Goal: Transaction & Acquisition: Purchase product/service

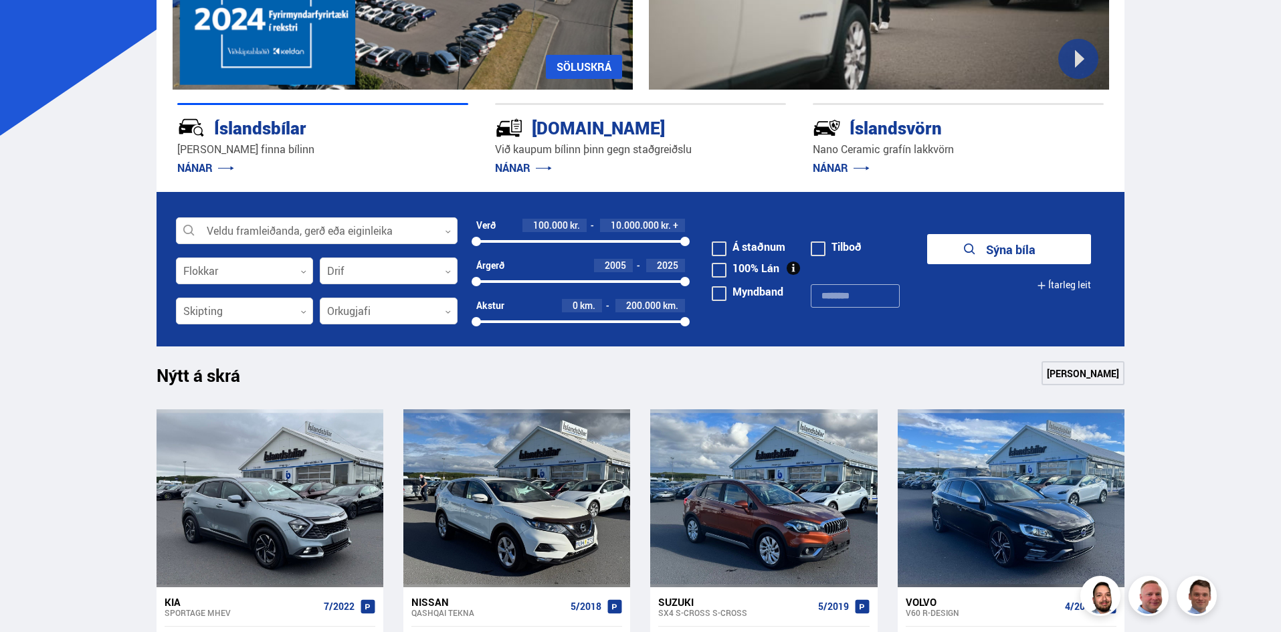
scroll to position [268, 0]
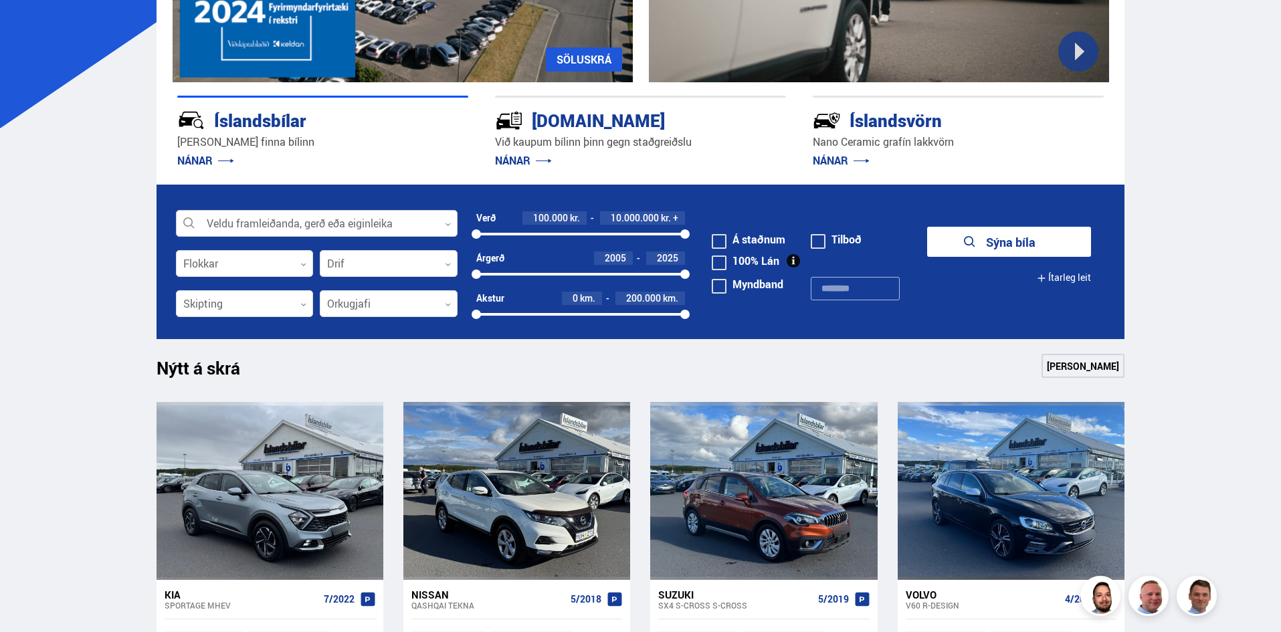
click at [216, 221] on div at bounding box center [317, 224] width 282 height 27
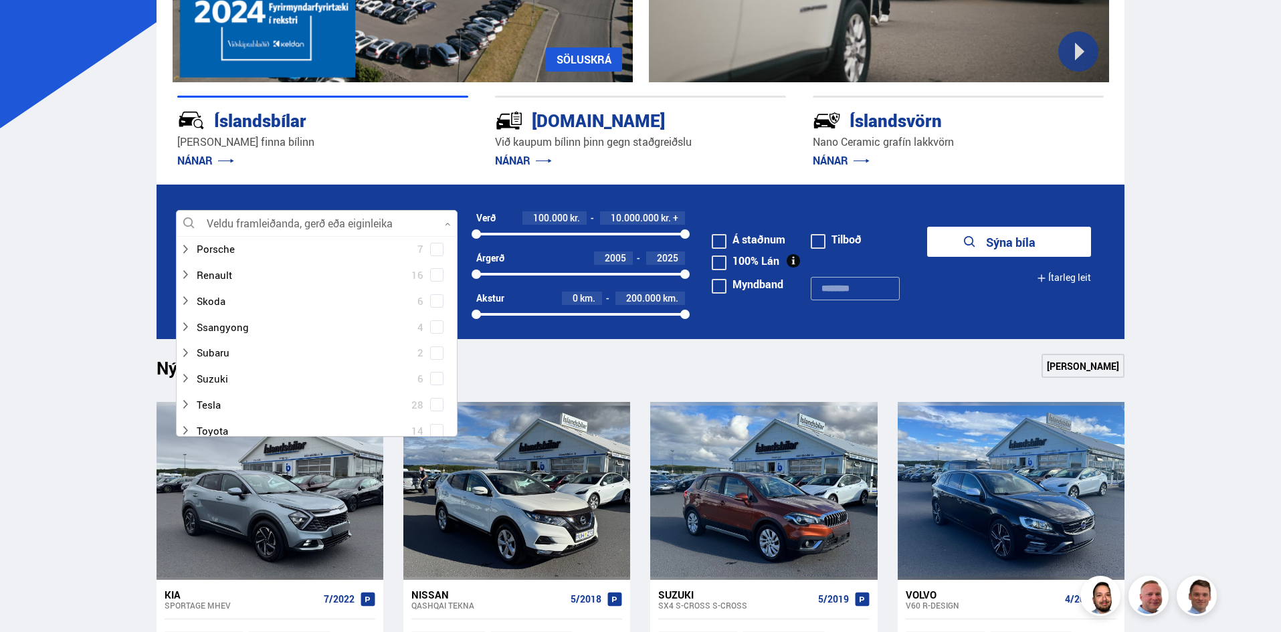
scroll to position [803, 0]
click at [199, 353] on div at bounding box center [303, 352] width 247 height 19
click at [224, 349] on div at bounding box center [303, 352] width 247 height 19
click at [431, 355] on span at bounding box center [436, 352] width 13 height 13
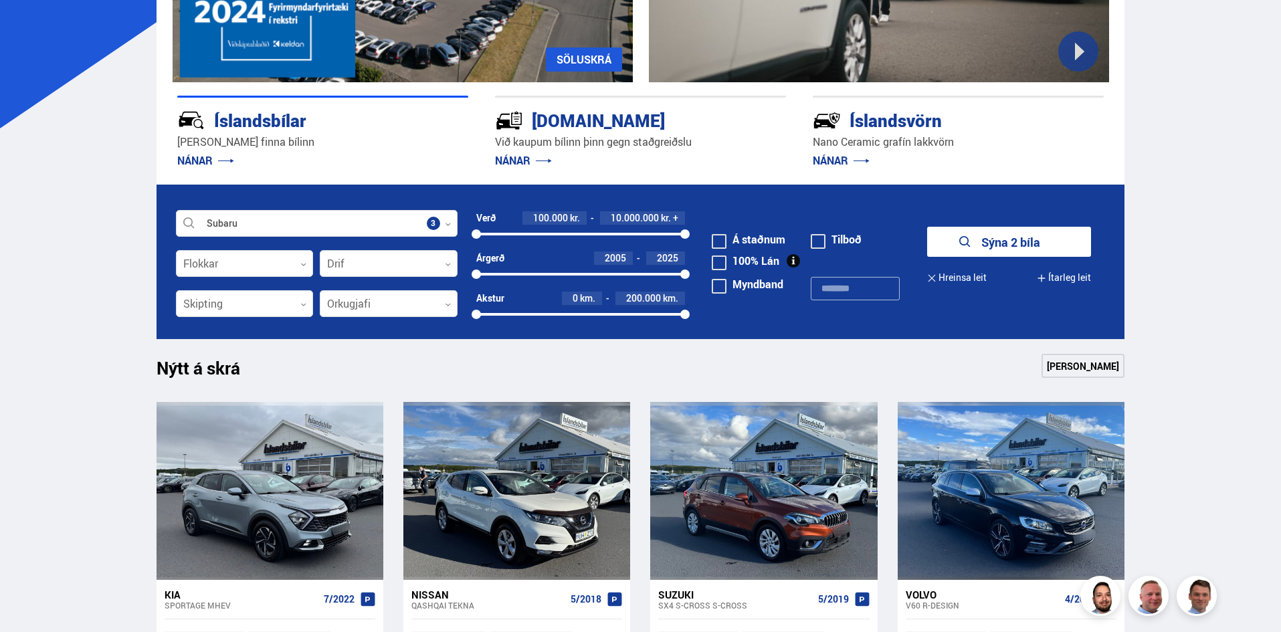
click at [1000, 239] on button "Sýna 2 bíla" at bounding box center [1009, 242] width 164 height 30
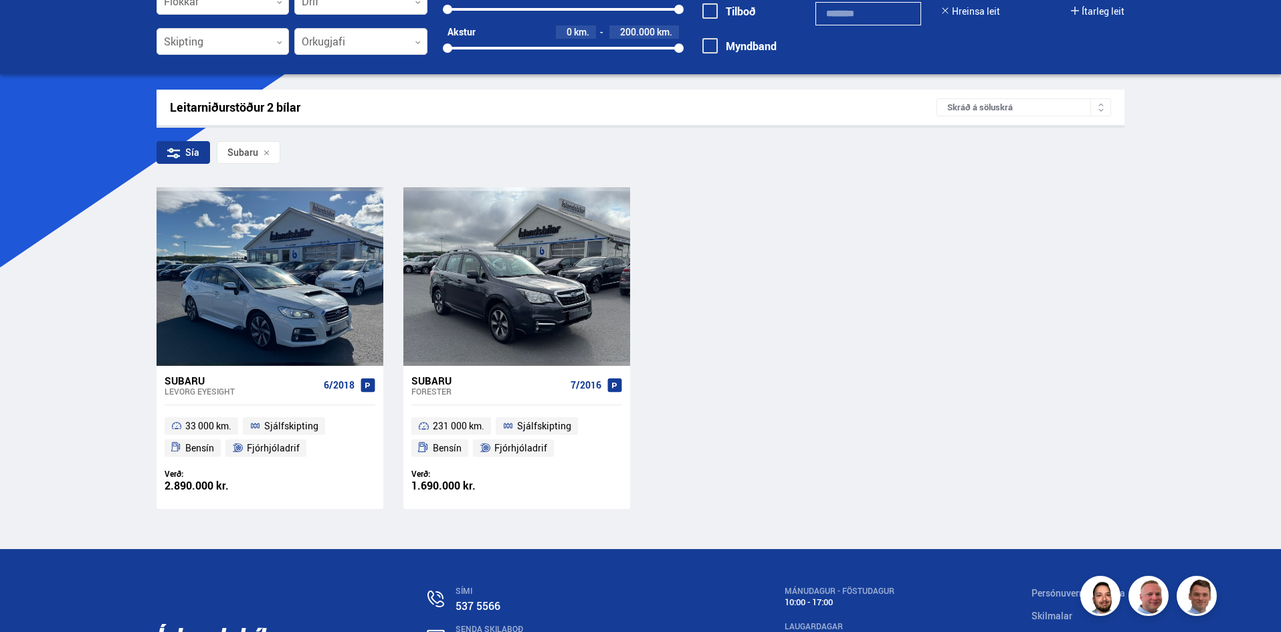
scroll to position [134, 0]
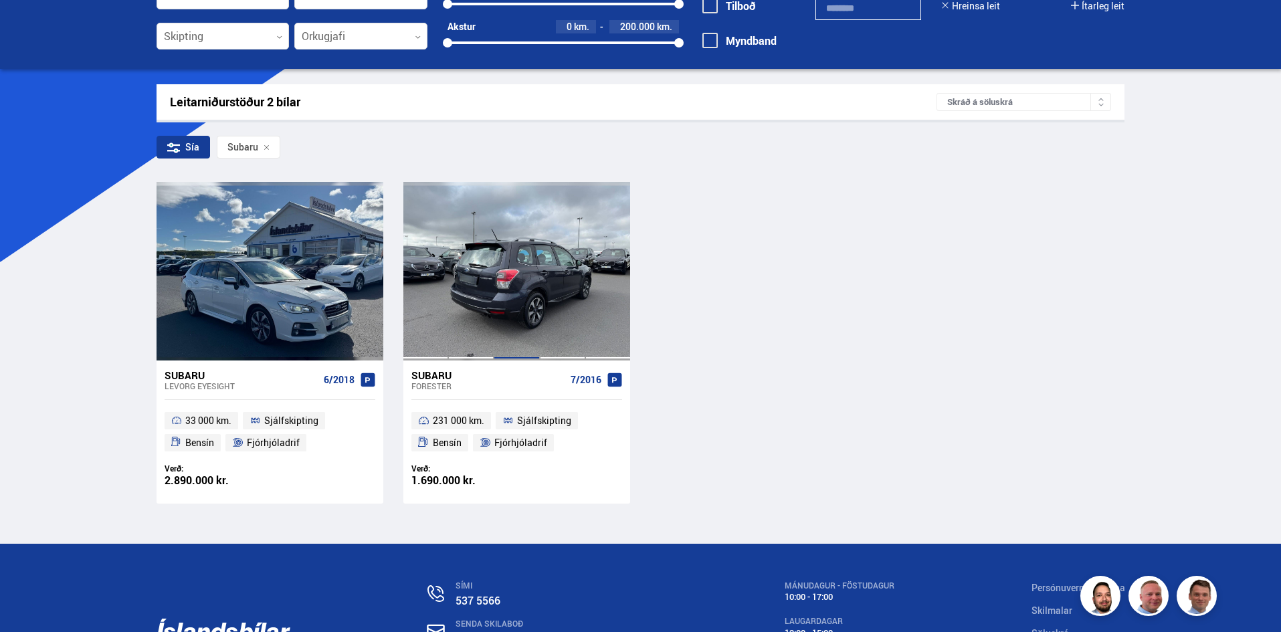
click at [509, 294] on div at bounding box center [517, 271] width 46 height 178
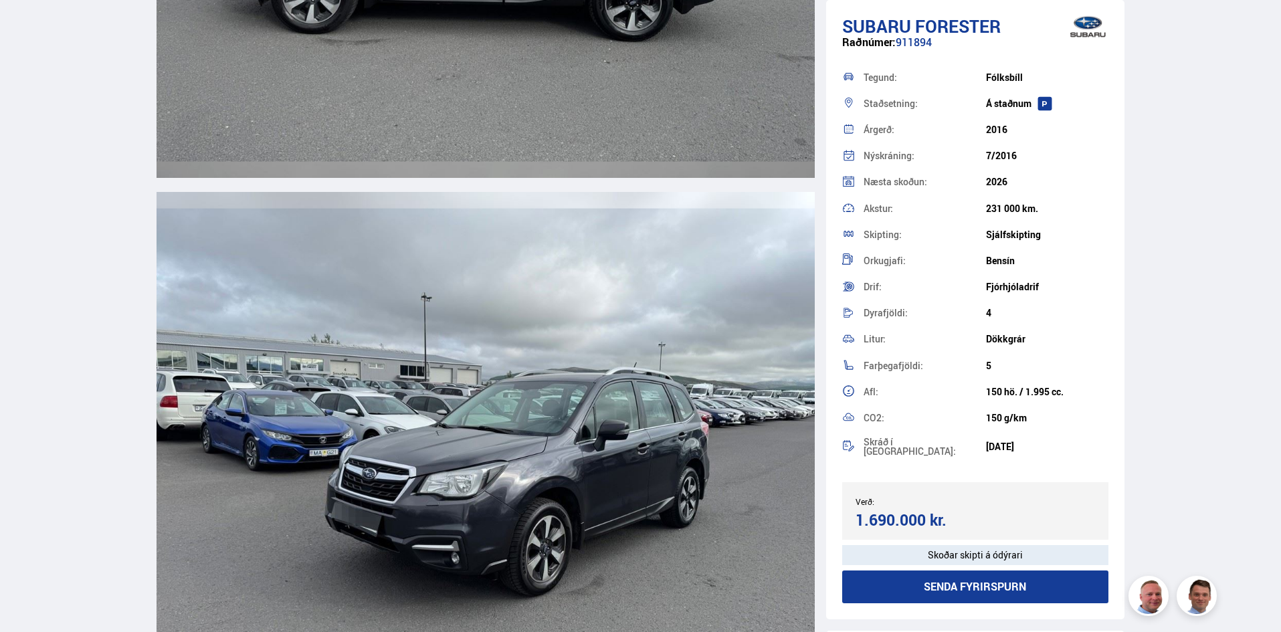
scroll to position [4282, 0]
